Goal: Find specific page/section: Find specific page/section

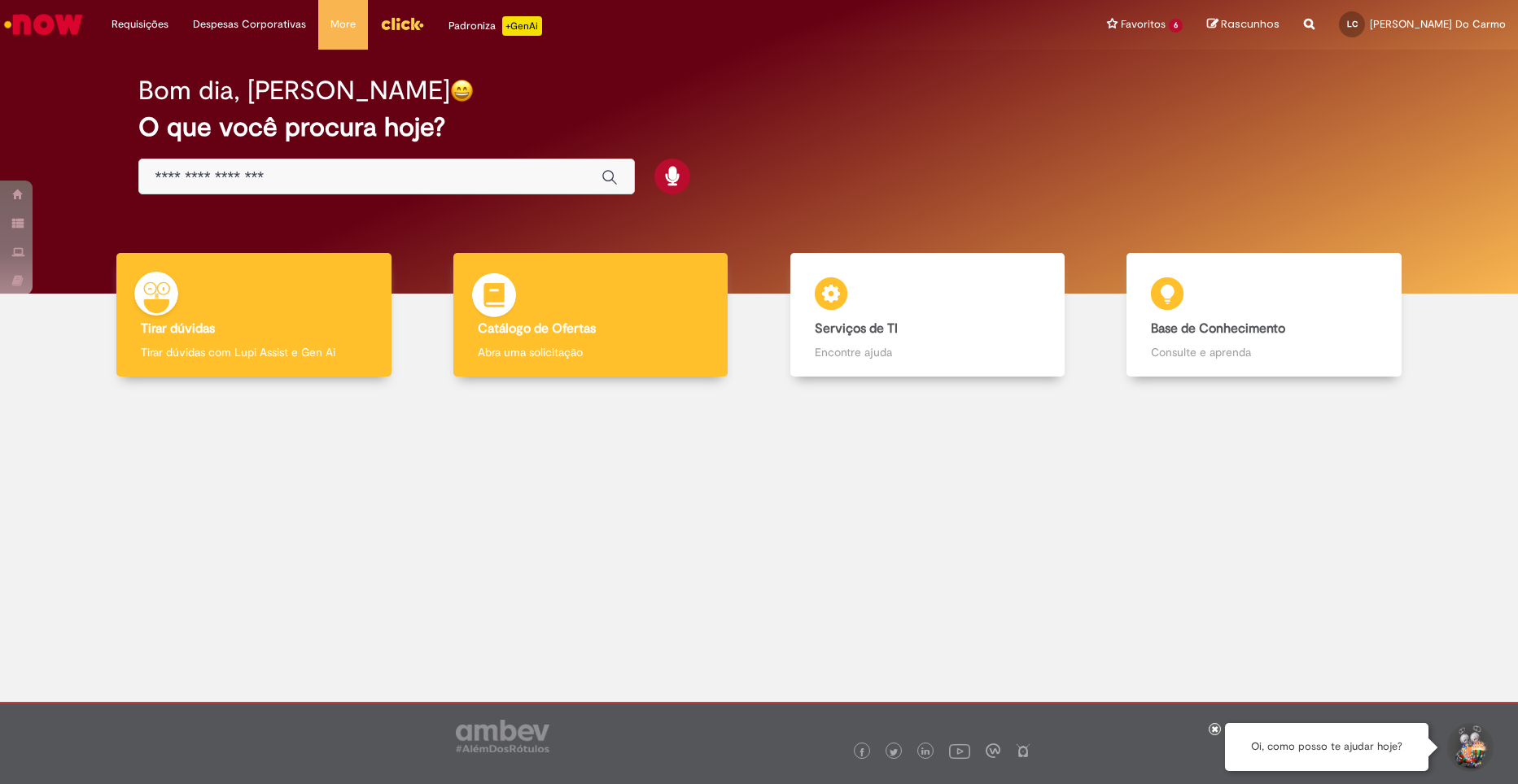
click at [558, 319] on div "Catálogo de Ofertas Catálogo de Ofertas Abra uma solicitação" at bounding box center [590, 315] width 274 height 124
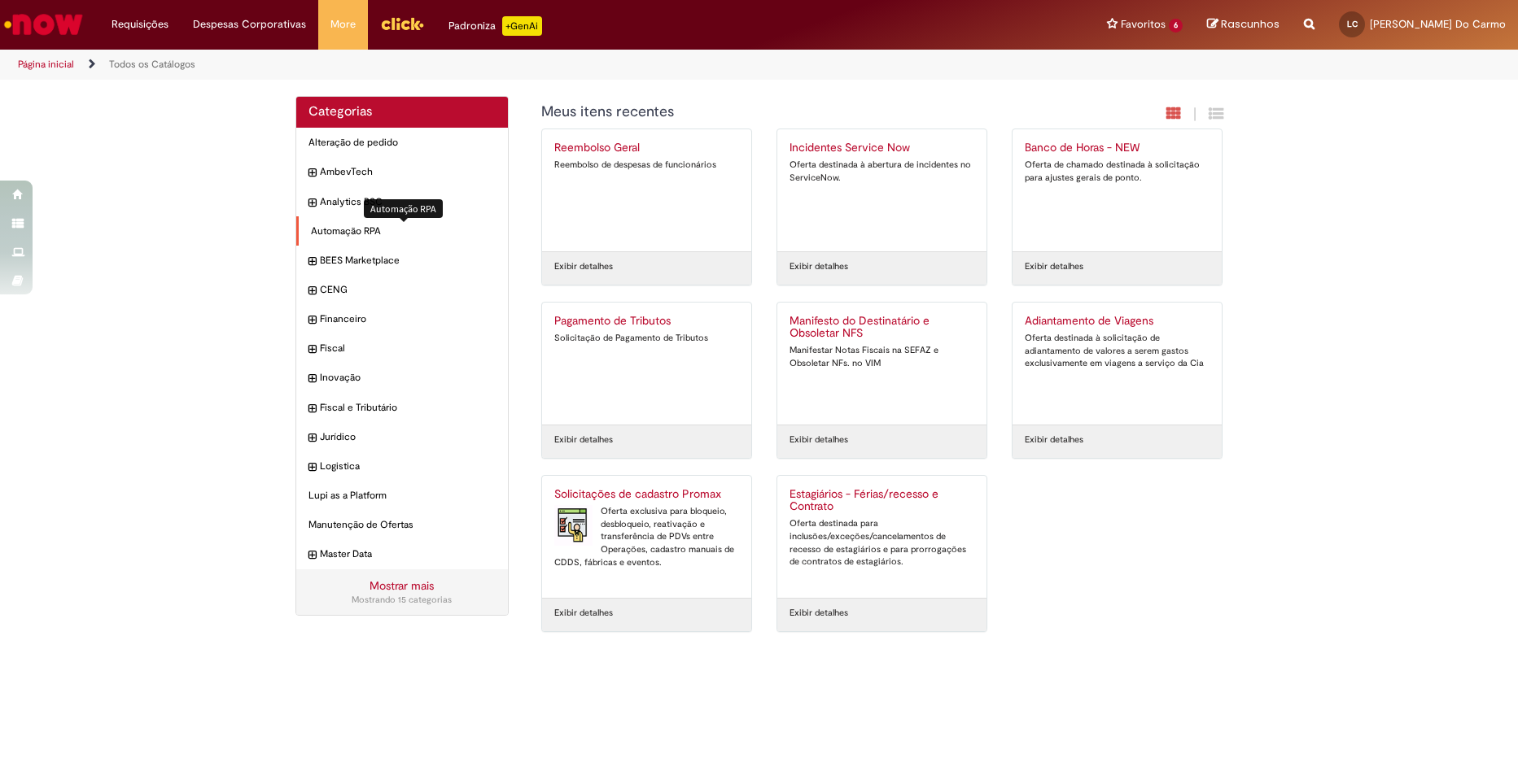
click at [351, 225] on span "Automação RPA Itens" at bounding box center [403, 232] width 186 height 14
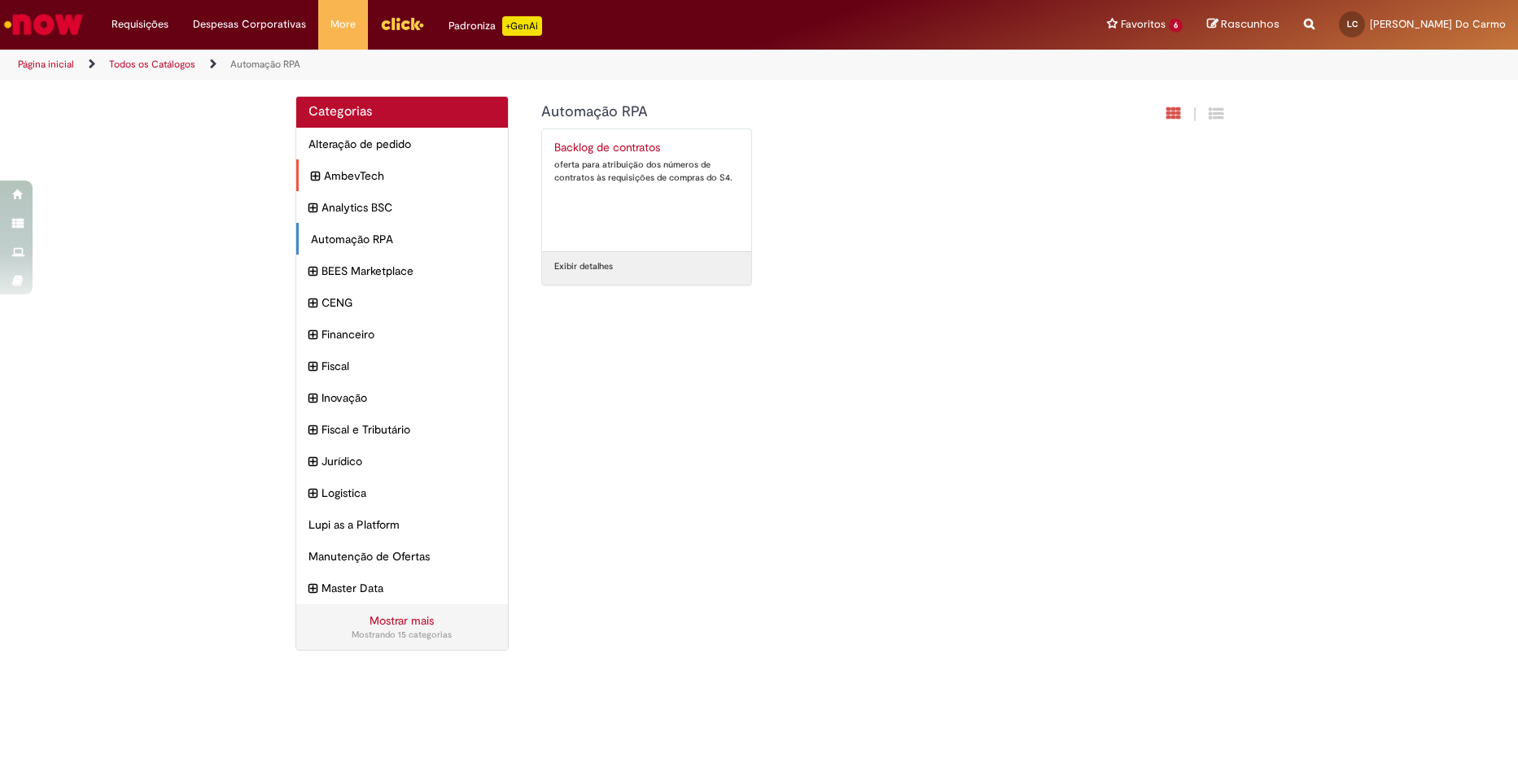
click at [315, 178] on icon "expandir categoria AmbevTech" at bounding box center [315, 176] width 9 height 18
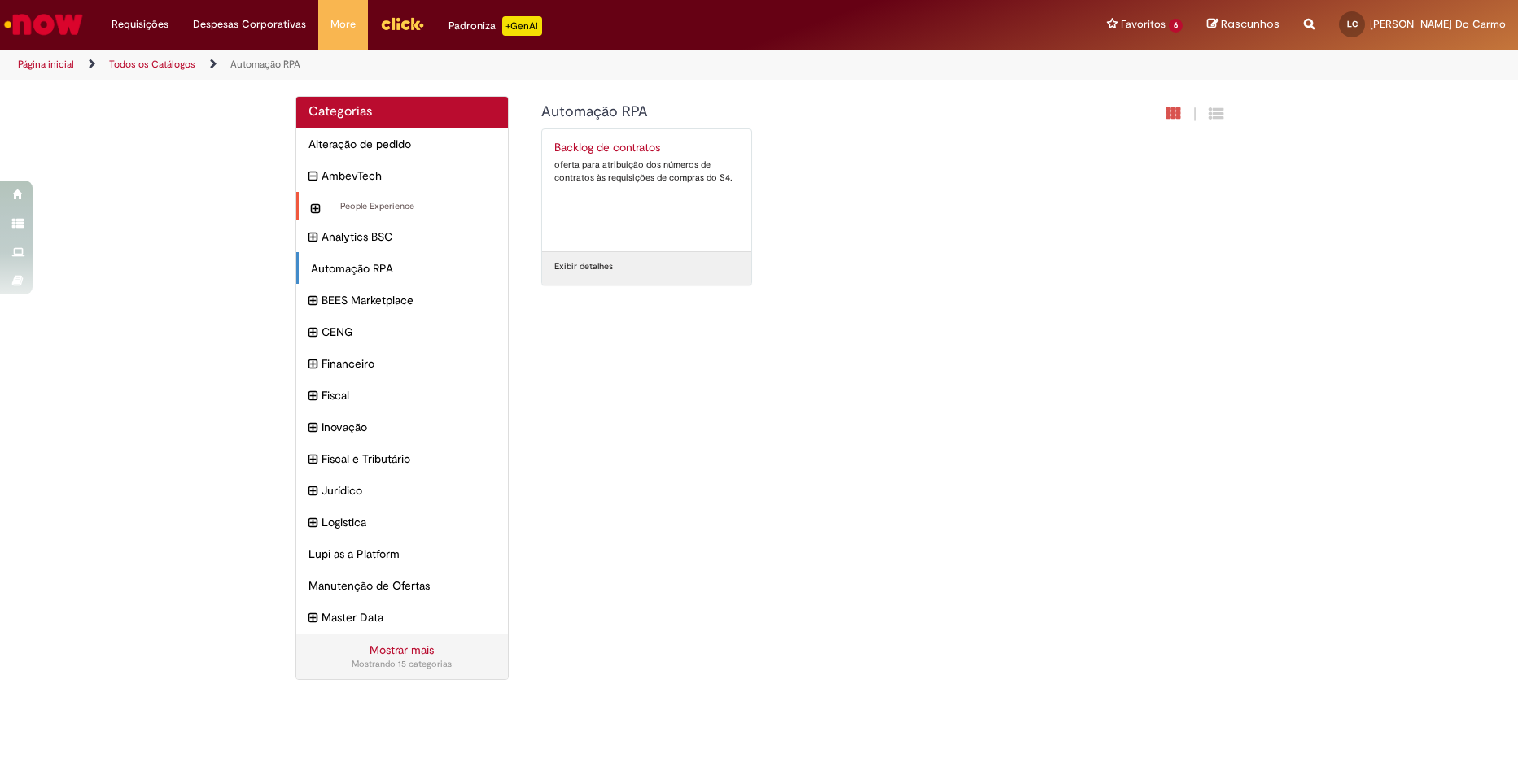
click at [315, 207] on icon "expandir categoria People Experience" at bounding box center [315, 209] width 9 height 18
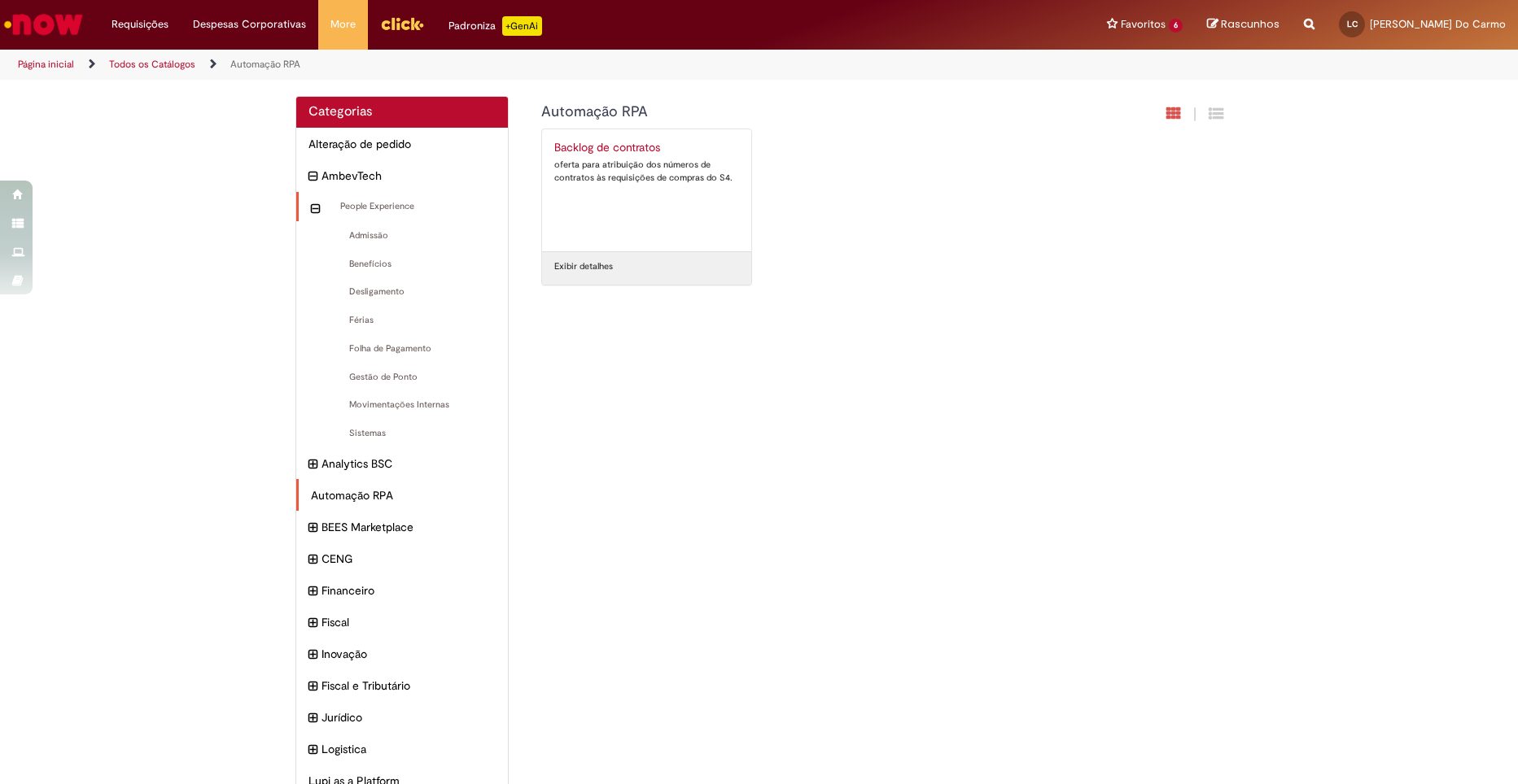
scroll to position [141, 0]
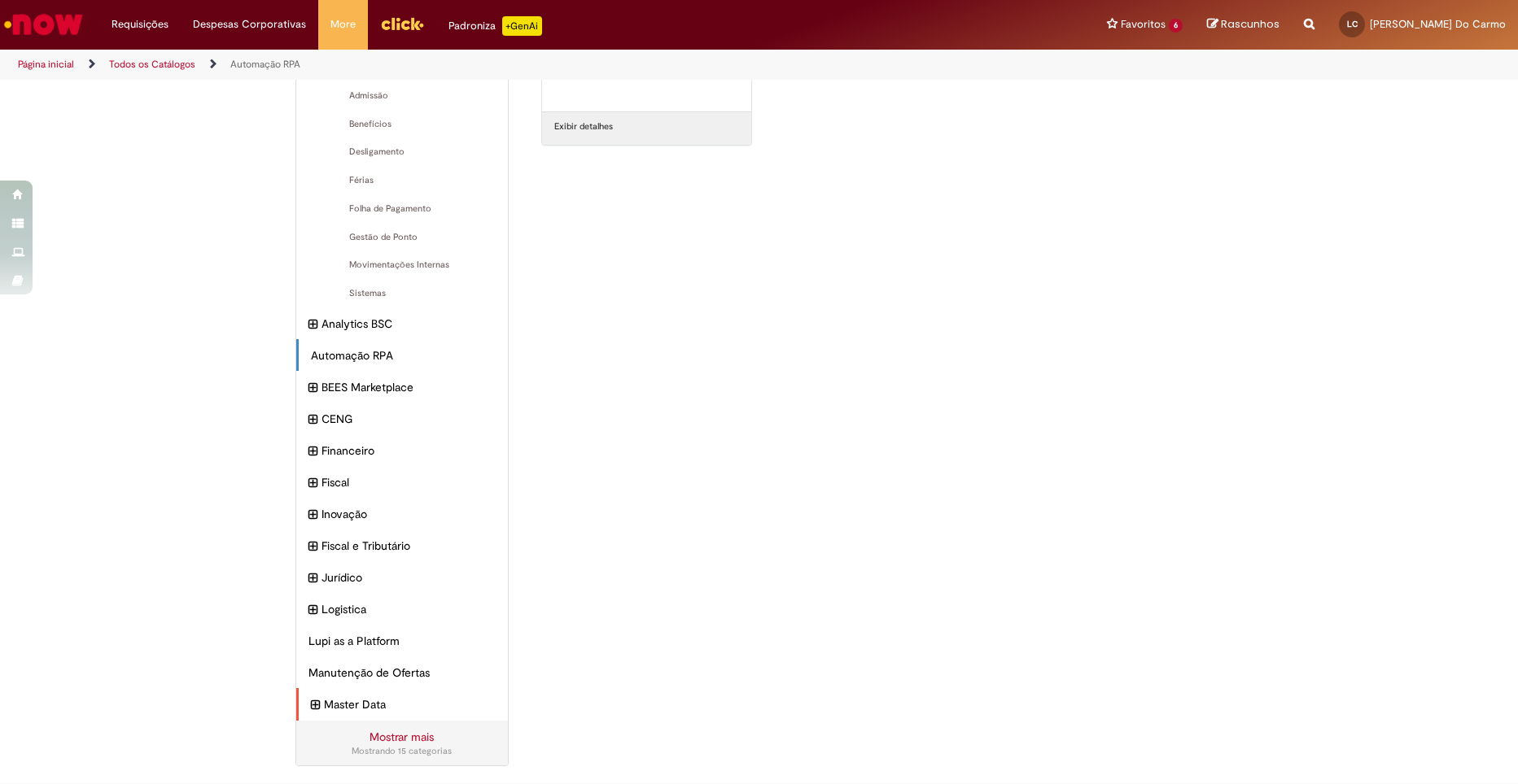
click at [311, 706] on icon "expandir categoria Master Data" at bounding box center [315, 705] width 9 height 18
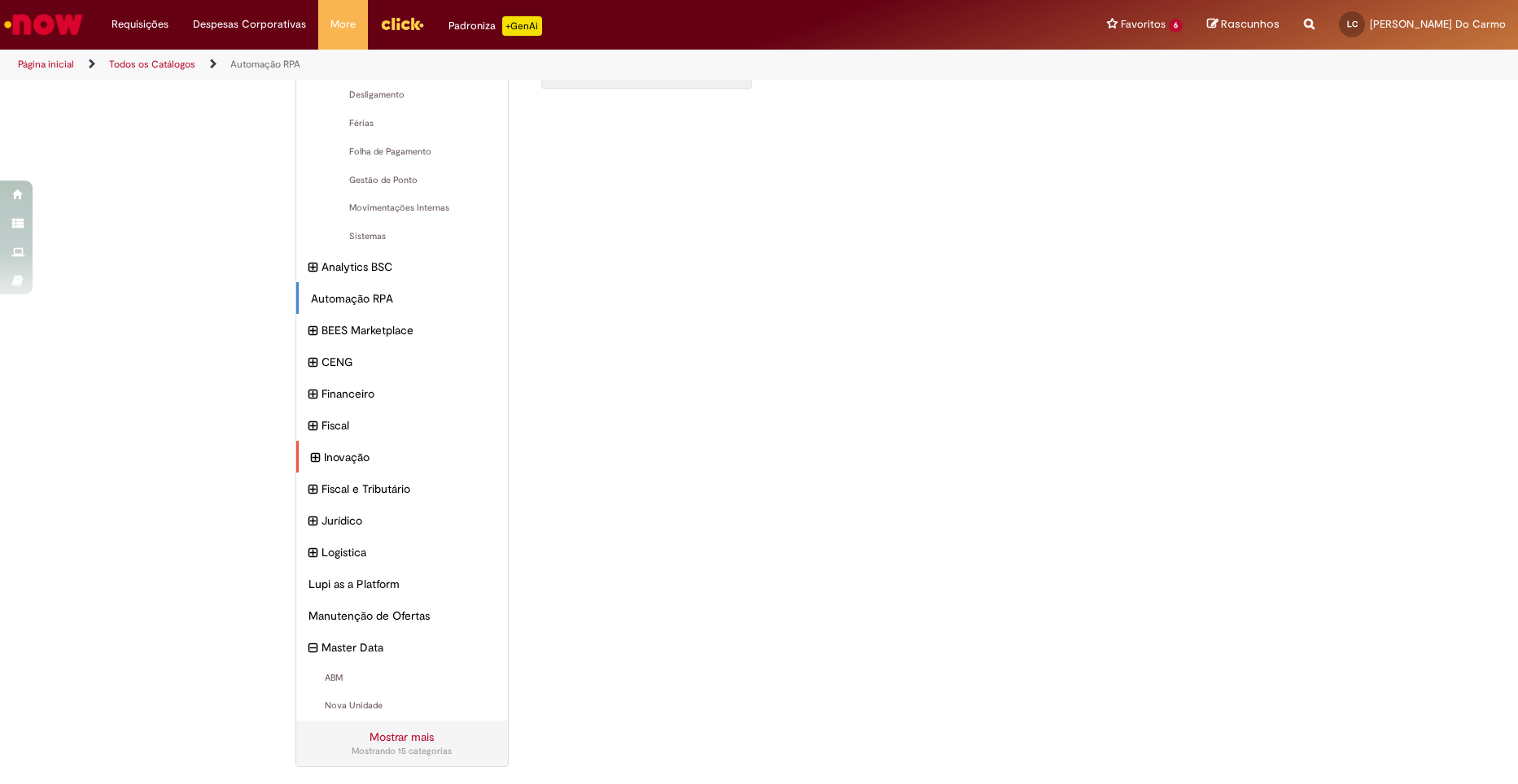
click at [311, 457] on icon "expandir categoria Inovação" at bounding box center [315, 457] width 9 height 18
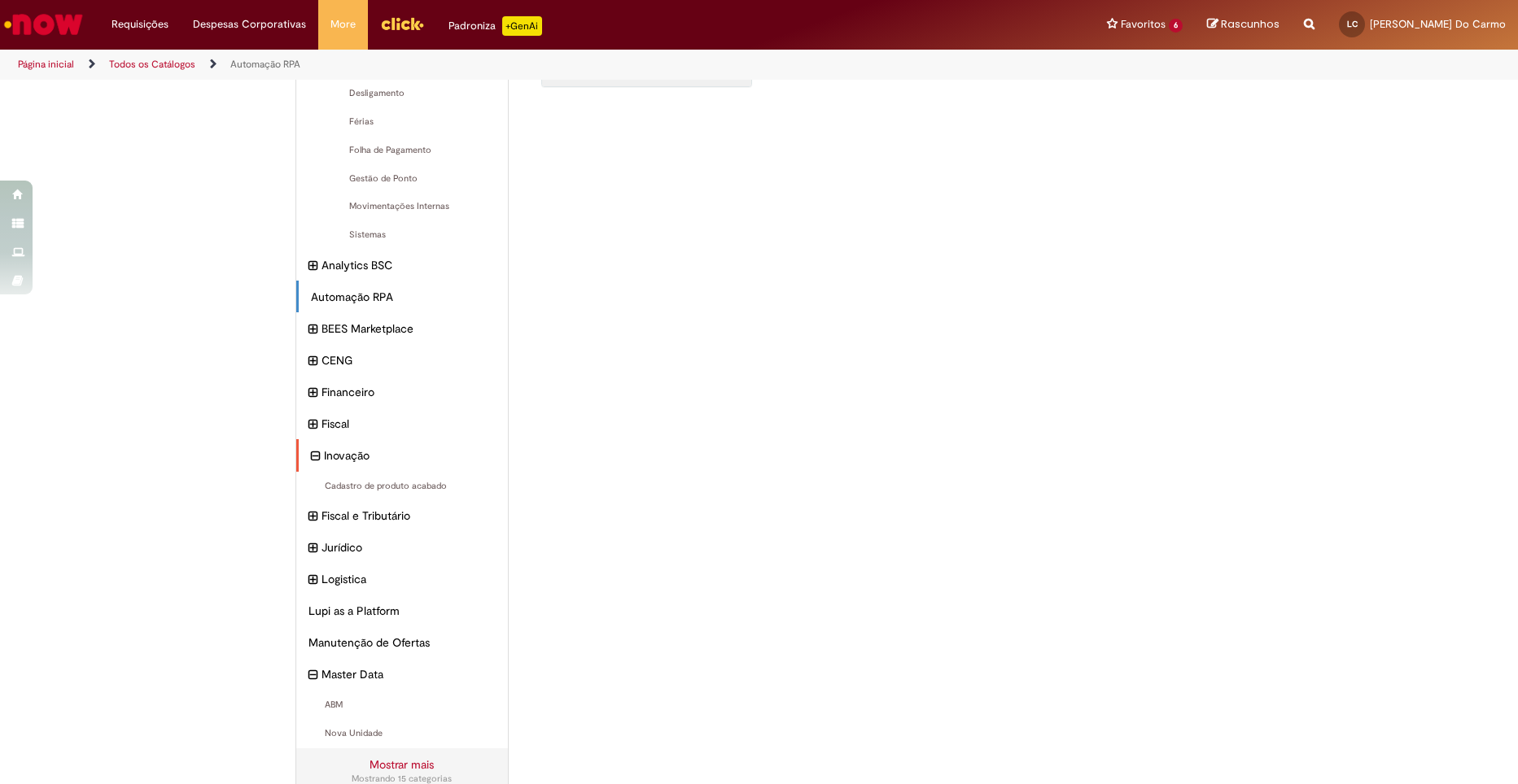
click at [311, 457] on icon "recolher categoria Inovação" at bounding box center [315, 456] width 9 height 18
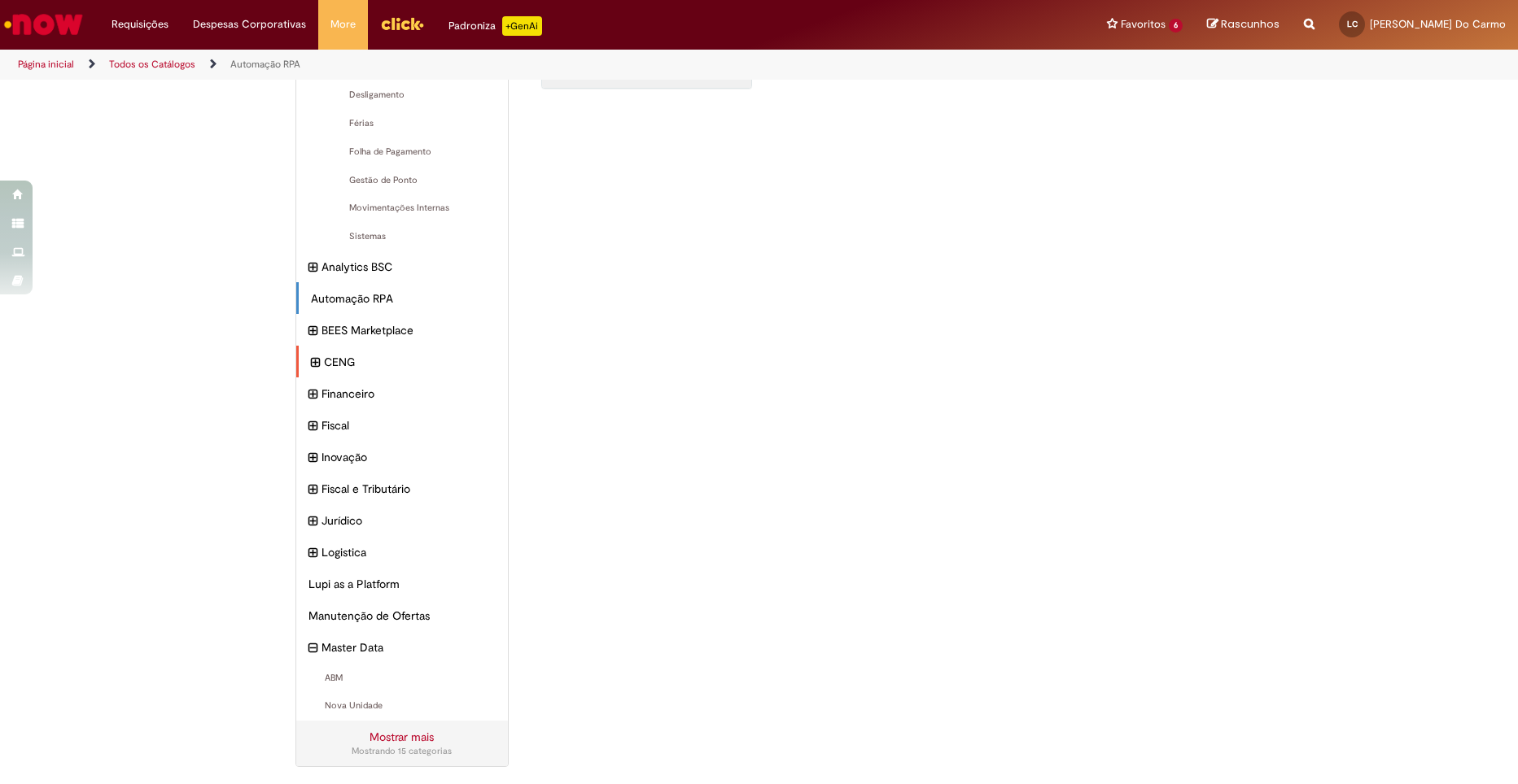
click at [311, 360] on icon "expandir categoria CENG" at bounding box center [315, 362] width 9 height 18
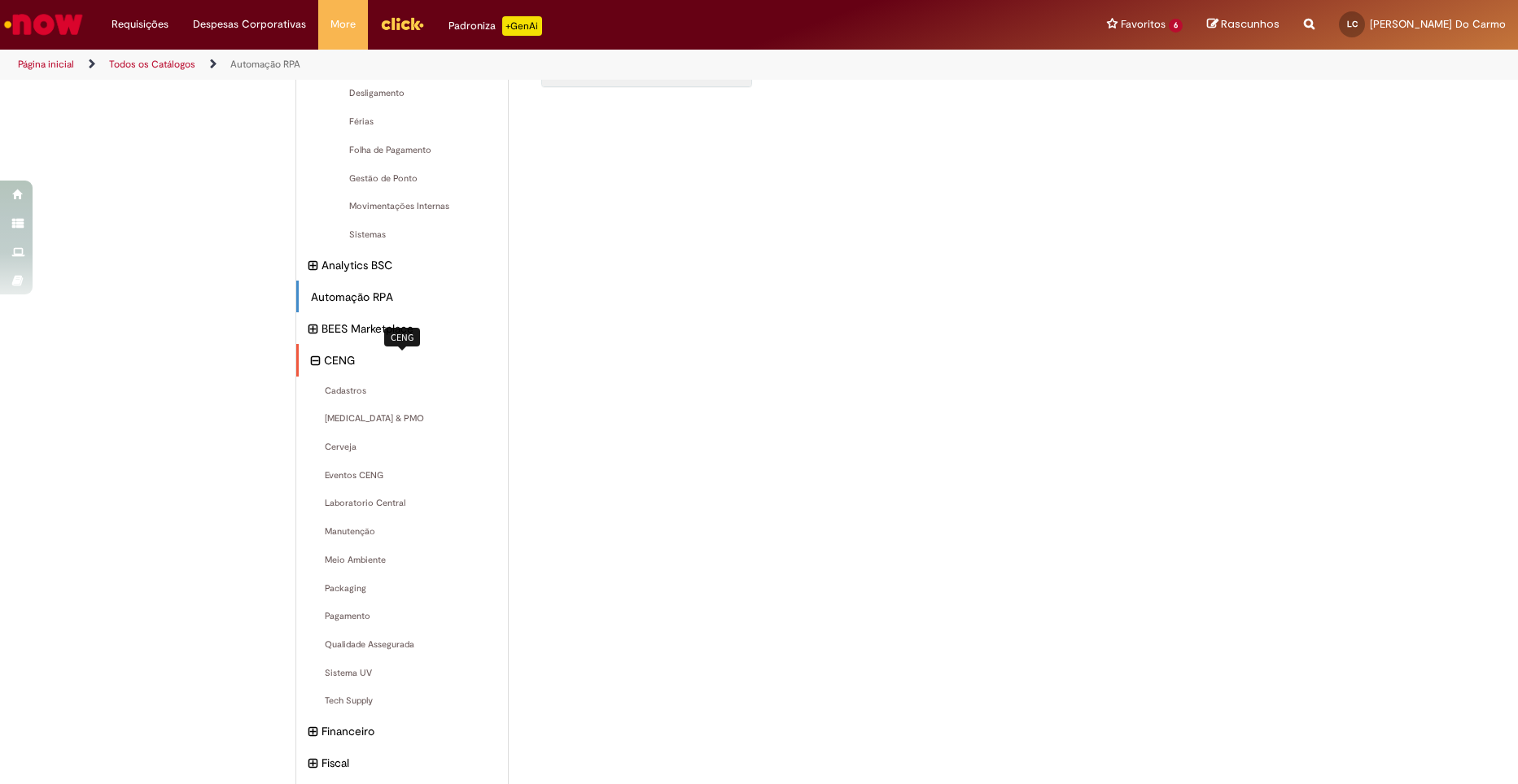
scroll to position [0, 0]
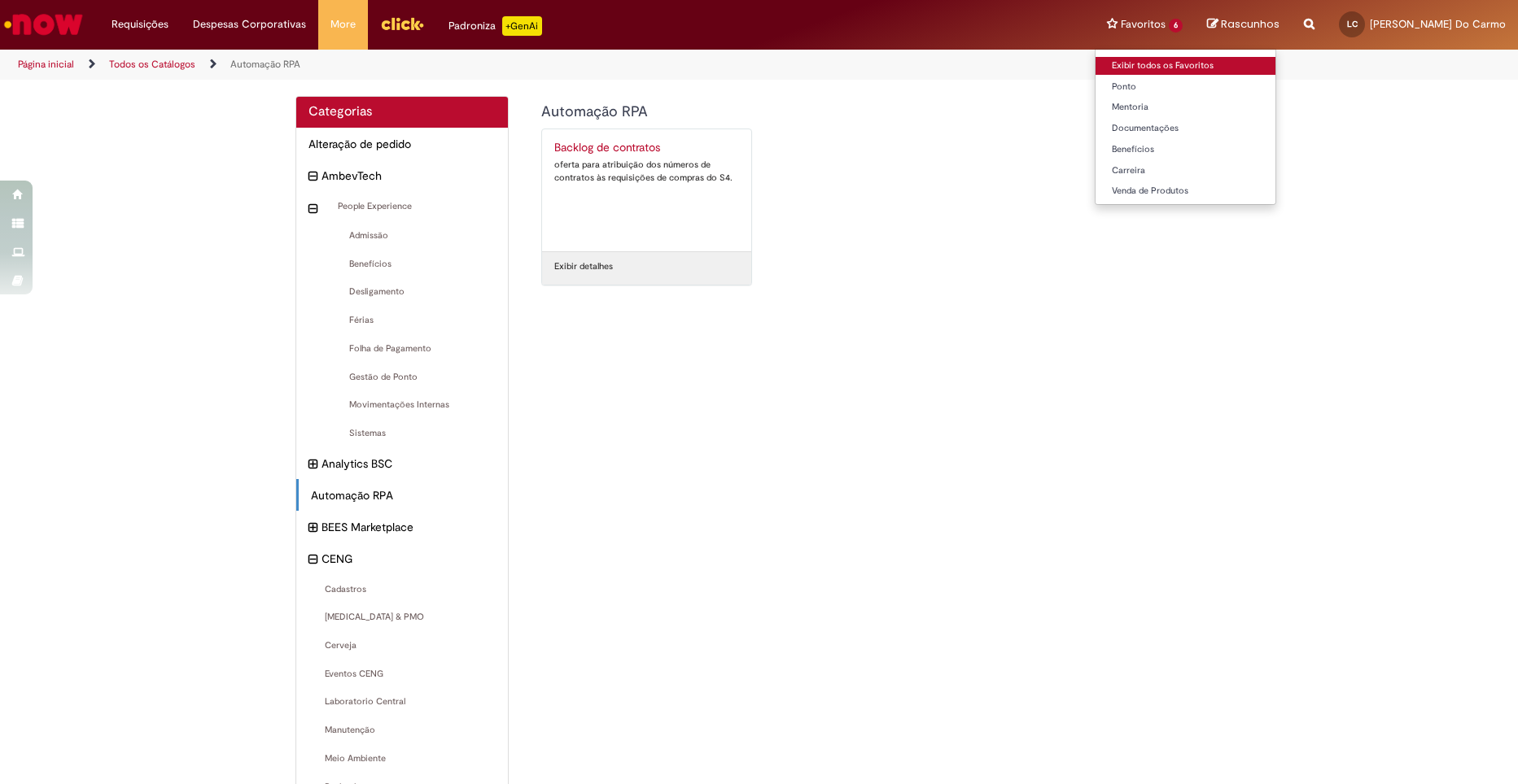
click at [1171, 69] on link "Exibir todos os Favoritos" at bounding box center [1186, 66] width 180 height 18
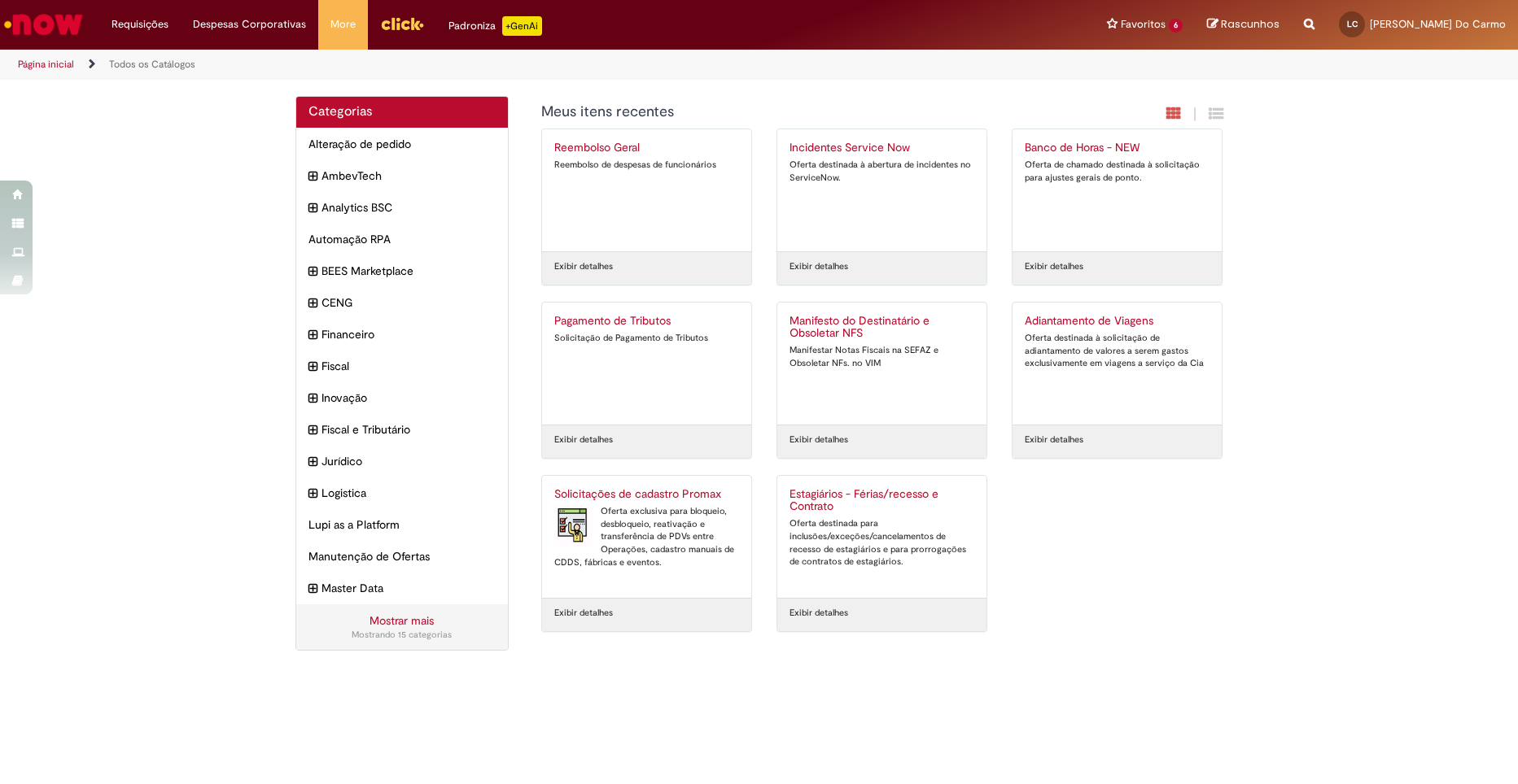
click at [412, 621] on link "Mostrar mais" at bounding box center [401, 621] width 64 height 15
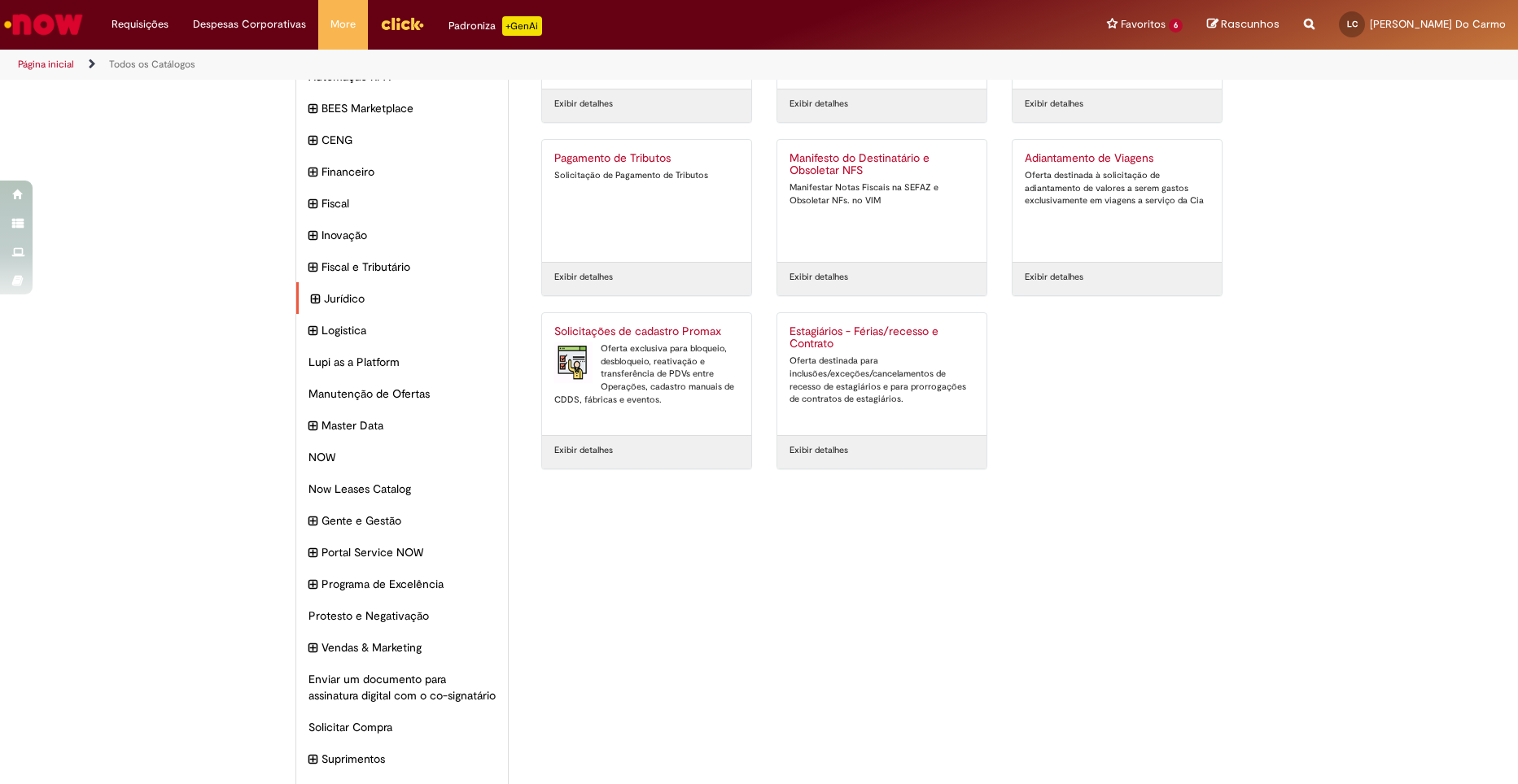
scroll to position [219, 0]
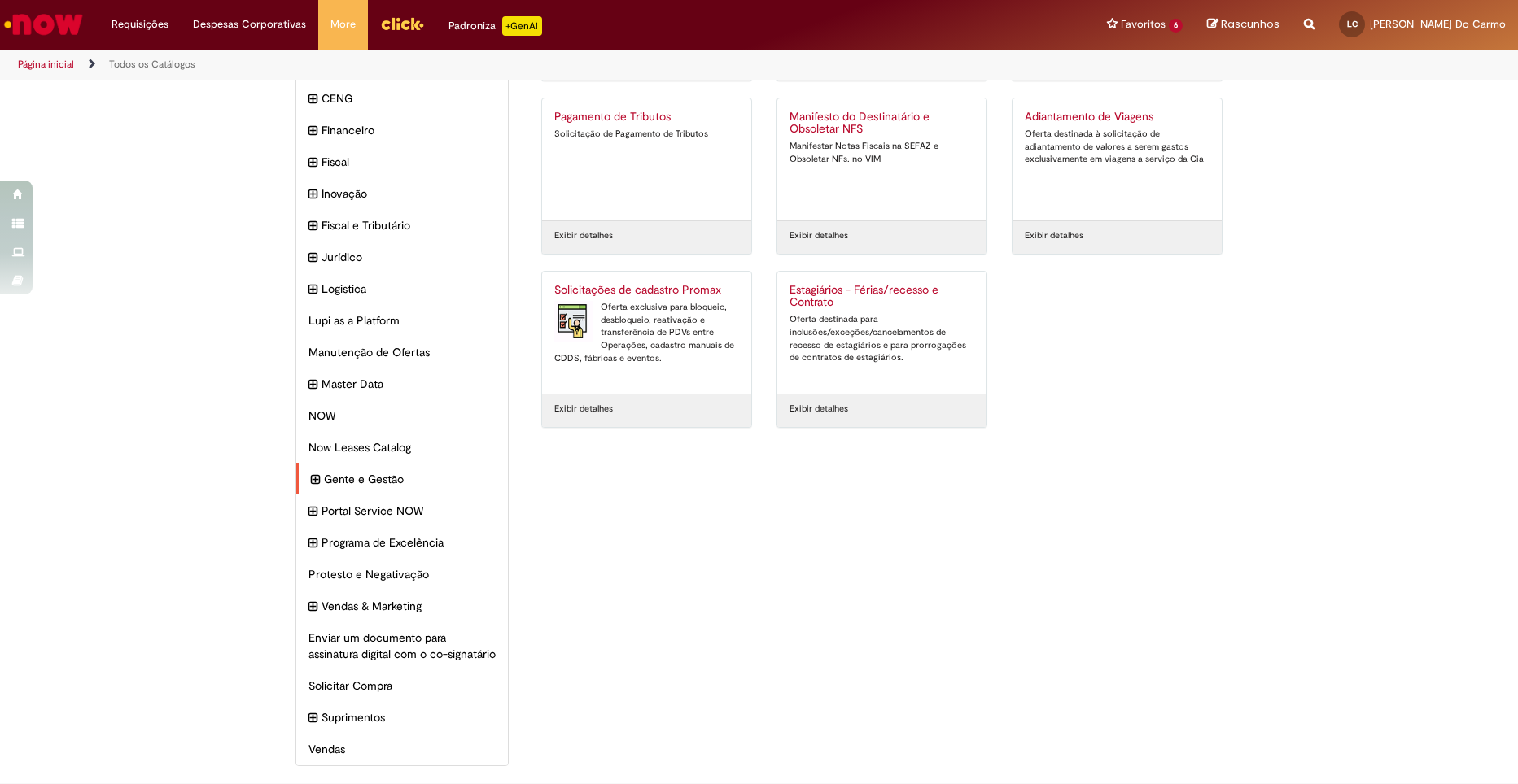
click at [311, 472] on icon "expandir categoria Gente e Gestão" at bounding box center [315, 480] width 9 height 18
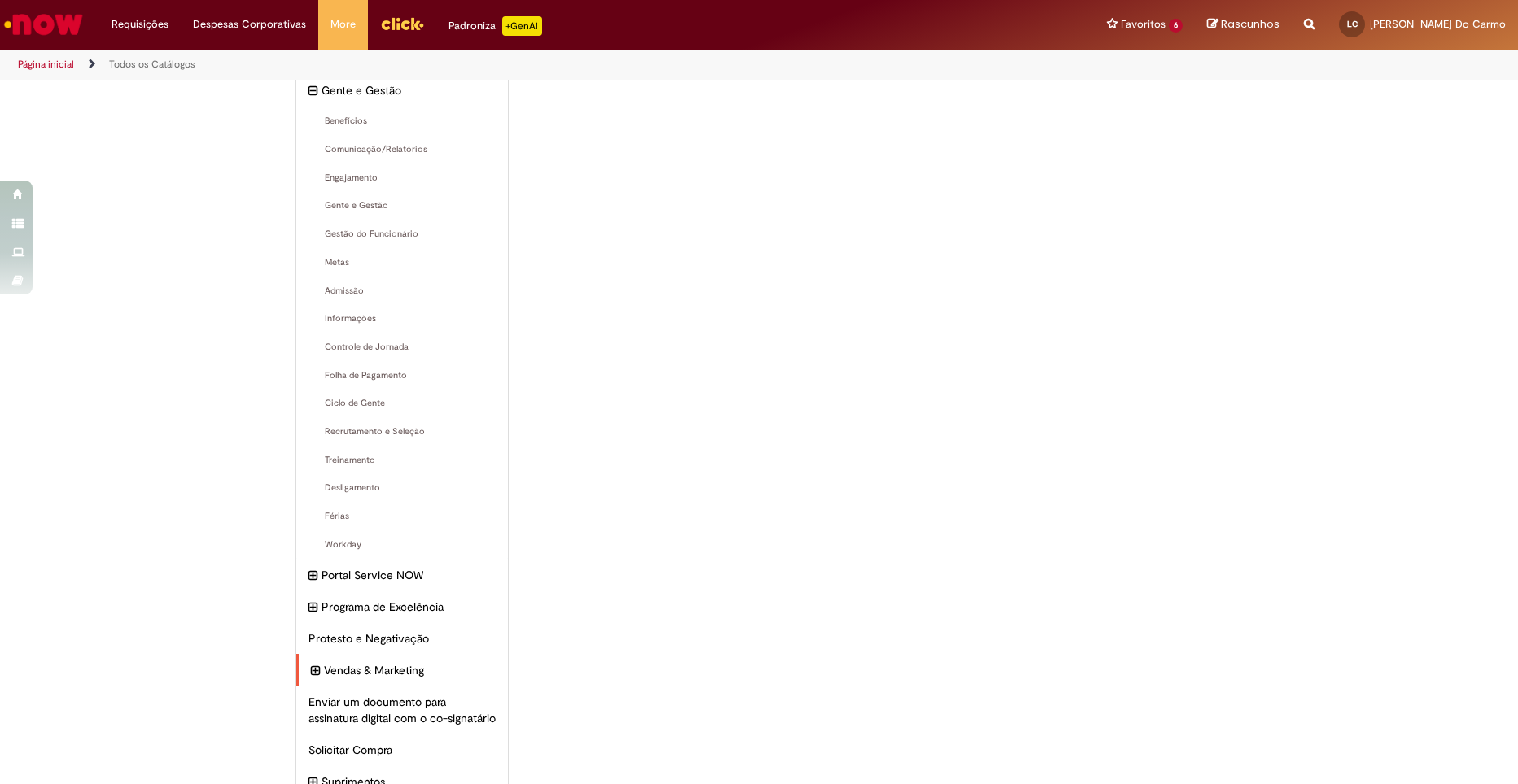
scroll to position [592, 0]
click at [303, 672] on div "Vendas & Marketing Itens" at bounding box center [403, 671] width 213 height 33
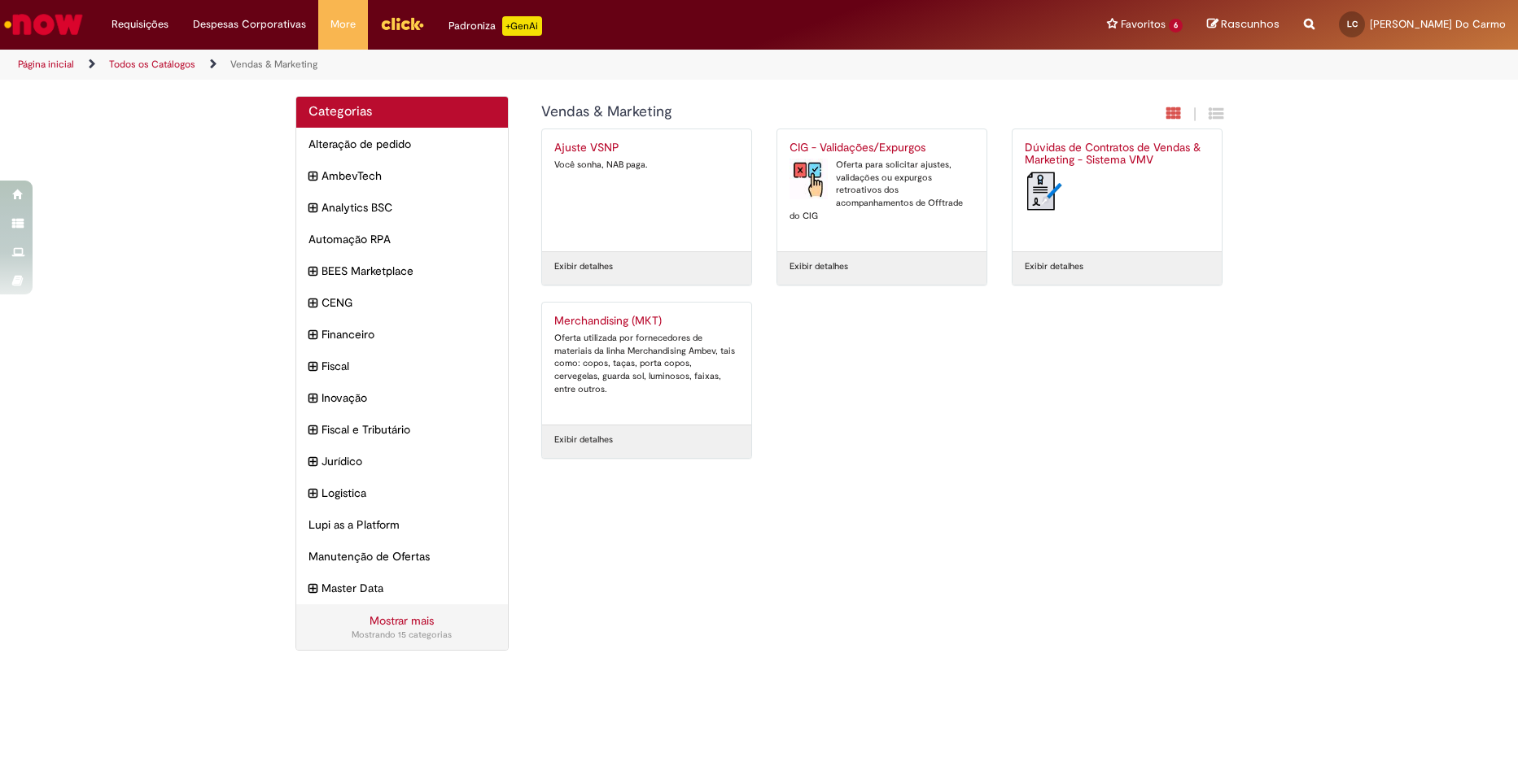
click at [423, 623] on link "Mostrar mais" at bounding box center [401, 621] width 64 height 15
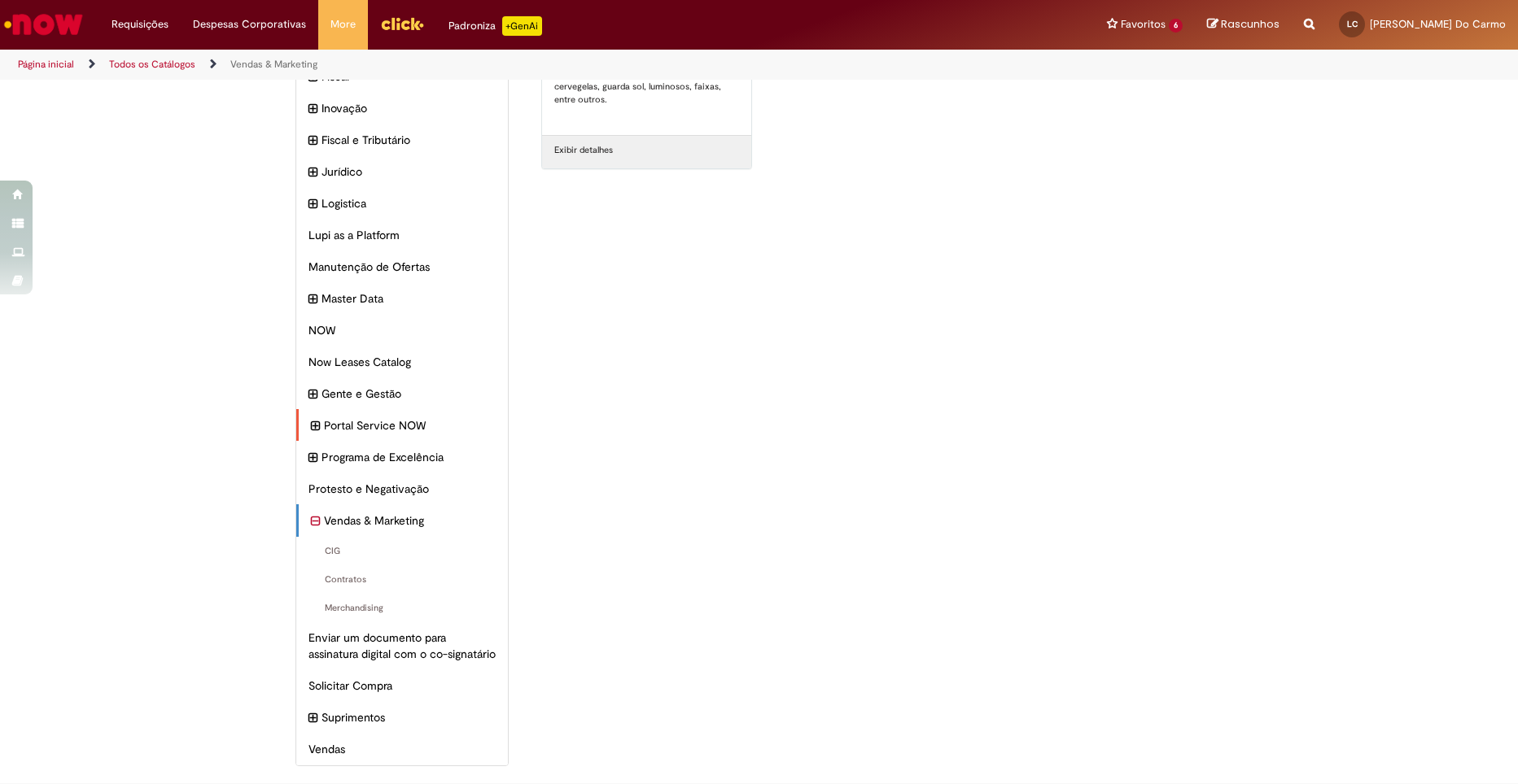
scroll to position [307, 0]
click at [311, 100] on icon "expandir categoria Inovação" at bounding box center [315, 108] width 9 height 18
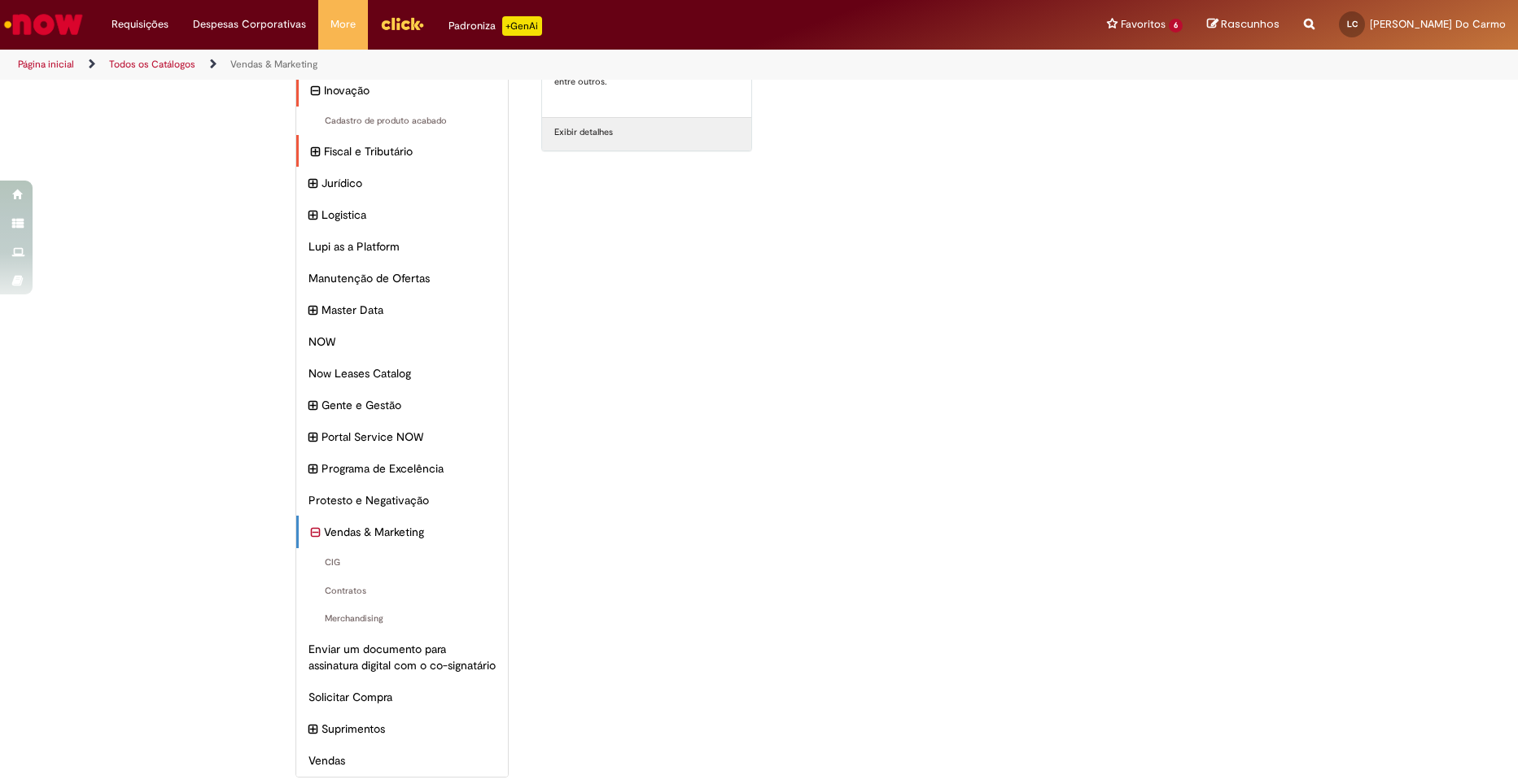
scroll to position [145, 0]
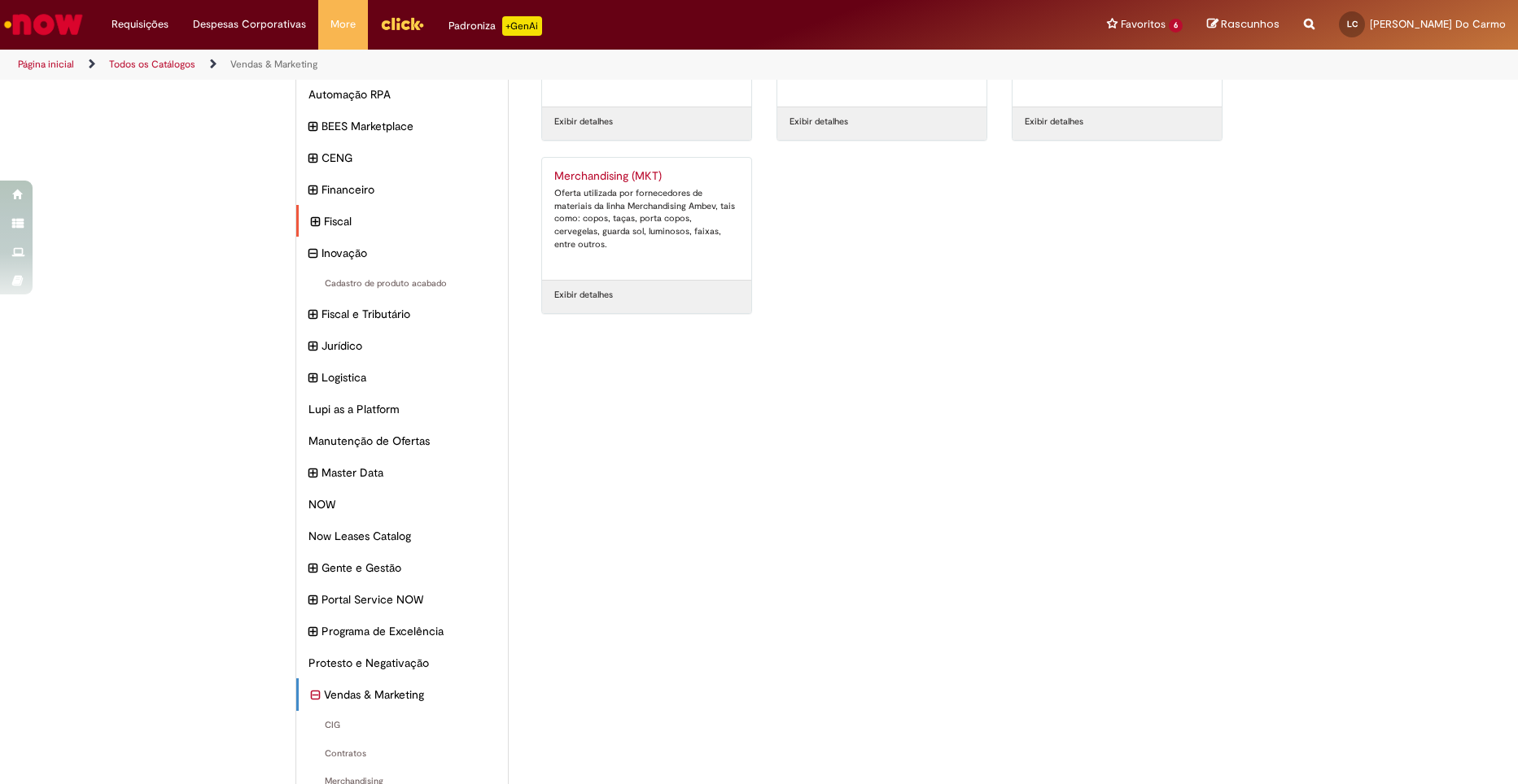
click at [311, 221] on icon "expandir categoria Fiscal" at bounding box center [315, 221] width 9 height 18
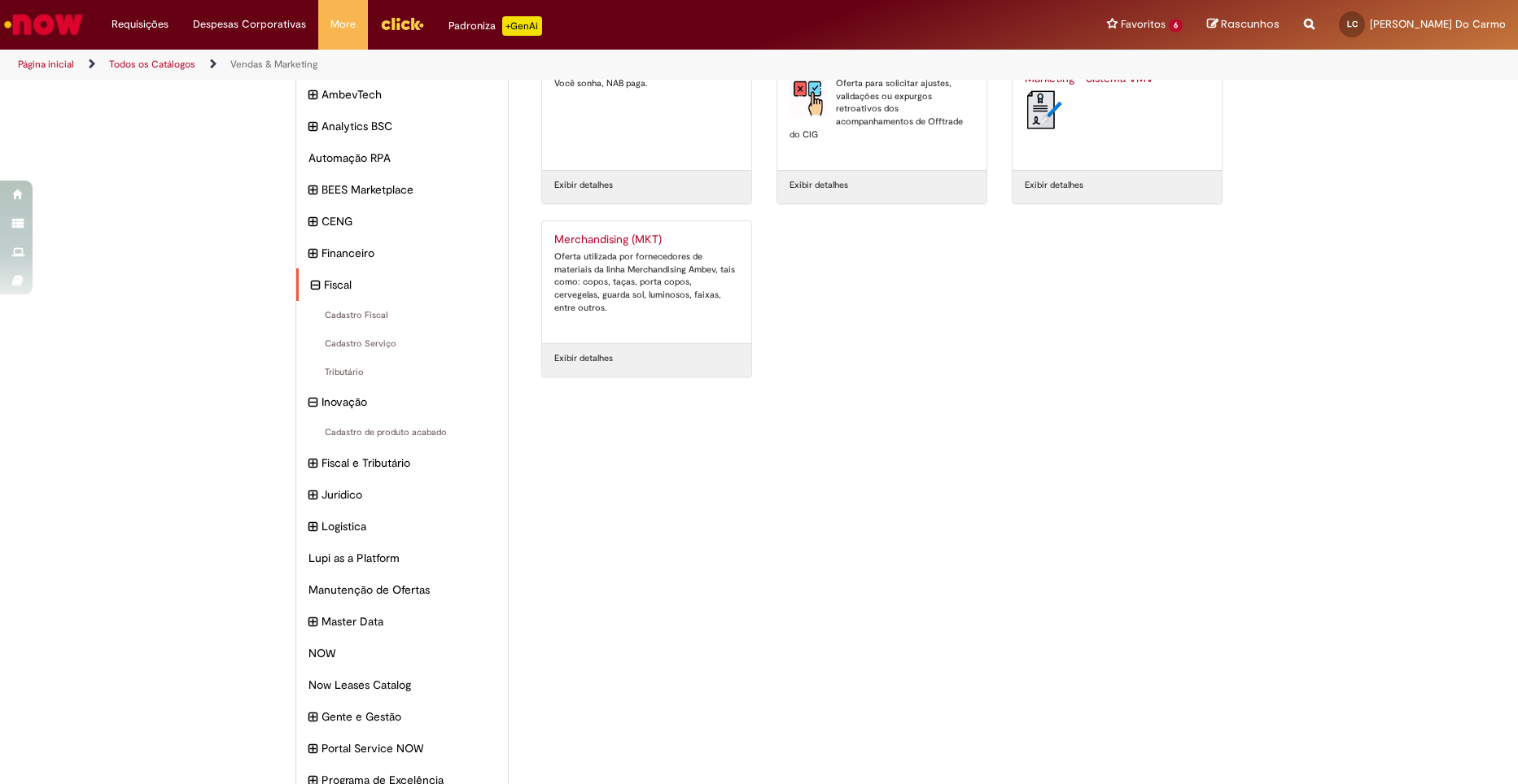
scroll to position [0, 0]
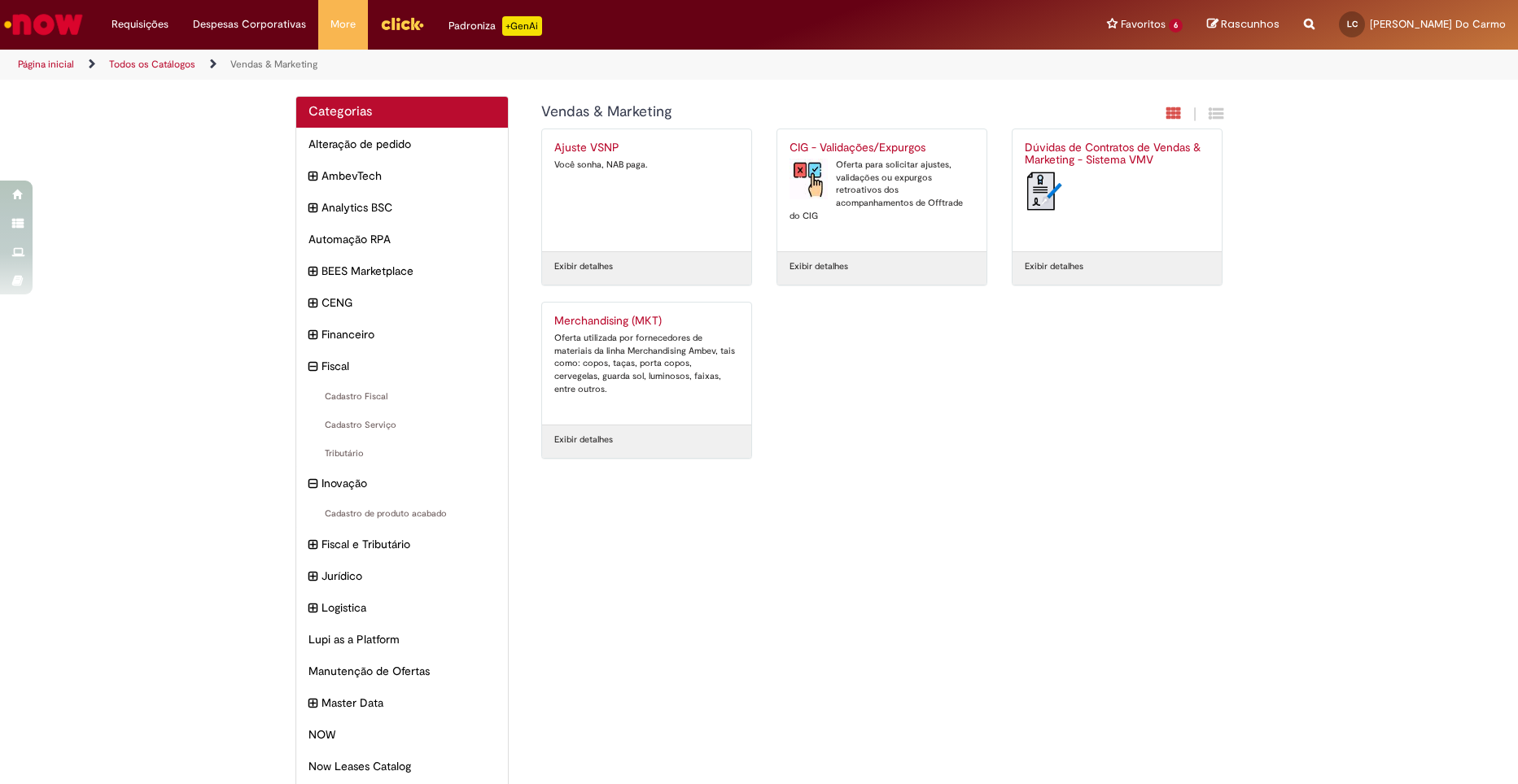
click at [1327, 29] on div "Reportar problema Artigos Não encontrou base de conhecimento Catálogo Não foram…" at bounding box center [1309, 24] width 35 height 50
